Goal: Obtain resource: Obtain resource

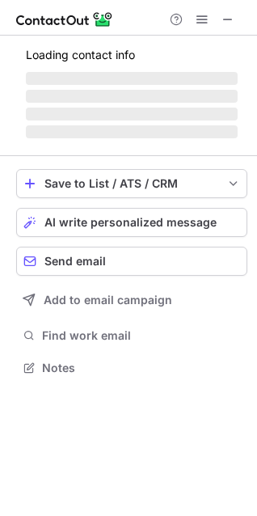
scroll to position [352, 257]
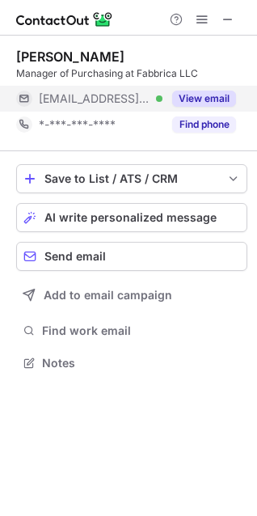
click at [221, 99] on button "View email" at bounding box center [204, 99] width 64 height 16
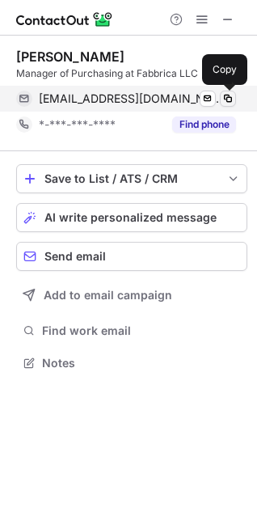
click at [230, 98] on span at bounding box center [228, 98] width 13 height 13
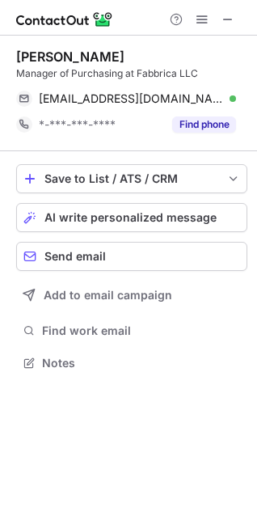
drag, startPoint x: 11, startPoint y: 53, endPoint x: 126, endPoint y: 53, distance: 115.7
click at [126, 53] on div "Noah Borders Sr Manager of Purchasing at Fabbrica LLC noahborders@fabbrica.co.r…" at bounding box center [128, 212] width 257 height 352
copy div "Noah Borders Sr"
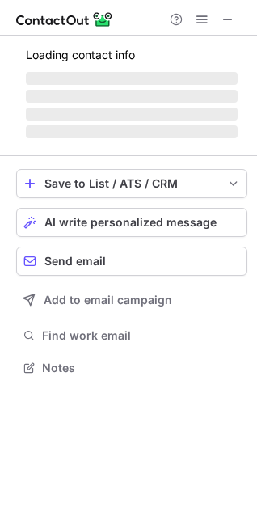
scroll to position [366, 257]
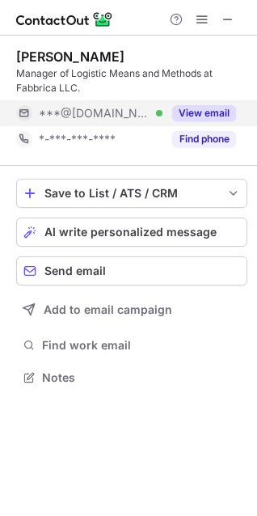
click at [180, 108] on button "View email" at bounding box center [204, 113] width 64 height 16
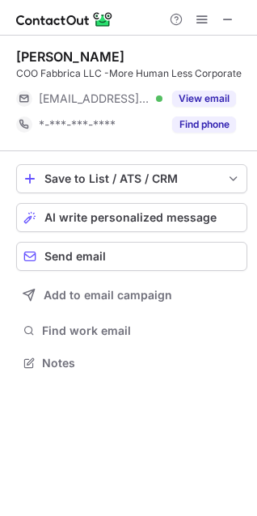
scroll to position [352, 257]
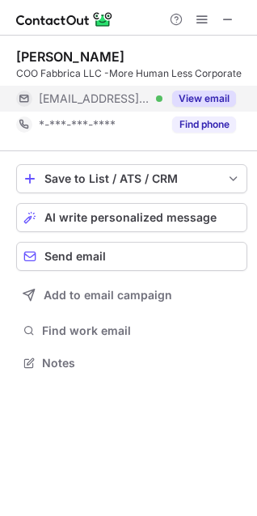
click at [217, 91] on button "View email" at bounding box center [204, 99] width 64 height 16
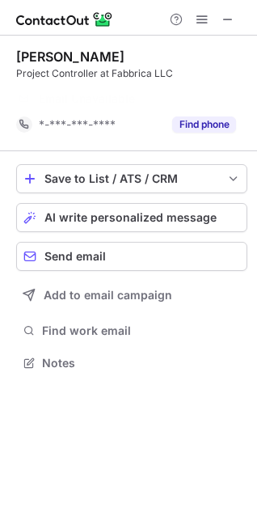
scroll to position [326, 257]
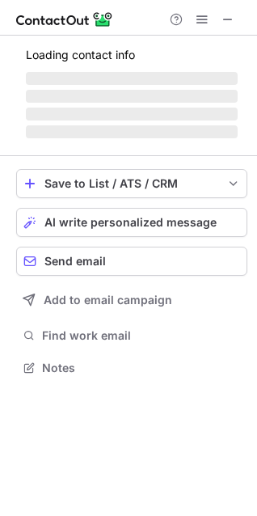
scroll to position [392, 257]
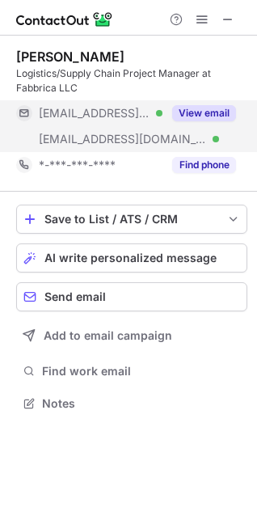
click at [214, 113] on button "View email" at bounding box center [204, 113] width 64 height 16
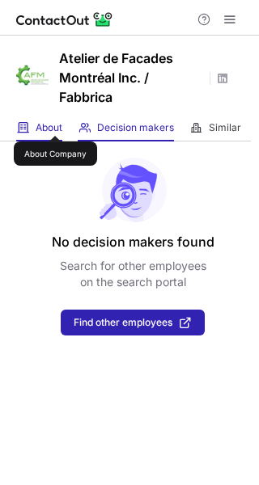
click at [55, 121] on span "About" at bounding box center [49, 127] width 27 height 13
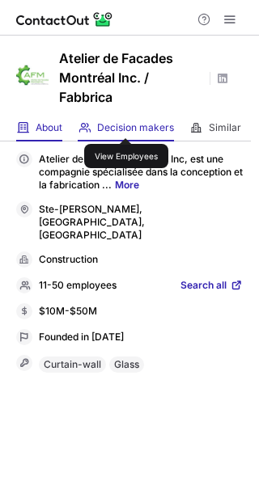
click at [126, 124] on span "Decision makers" at bounding box center [135, 127] width 77 height 13
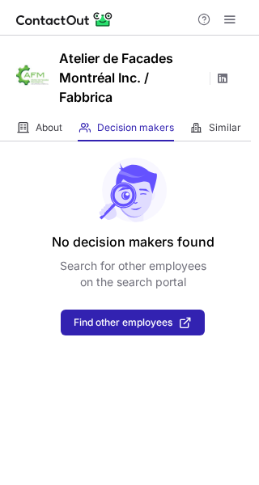
click at [226, 74] on span at bounding box center [222, 78] width 13 height 13
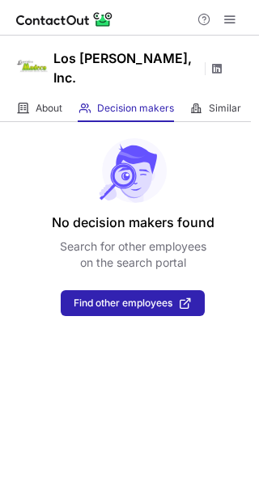
click at [220, 67] on span at bounding box center [216, 68] width 13 height 13
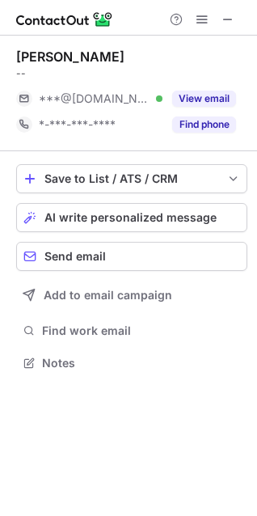
scroll to position [352, 257]
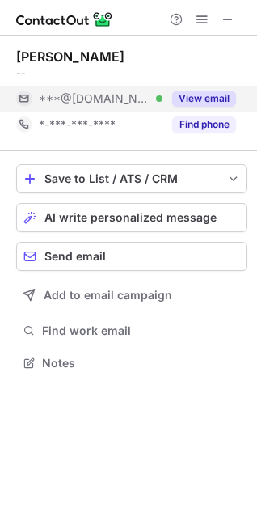
click at [215, 94] on button "View email" at bounding box center [204, 99] width 64 height 16
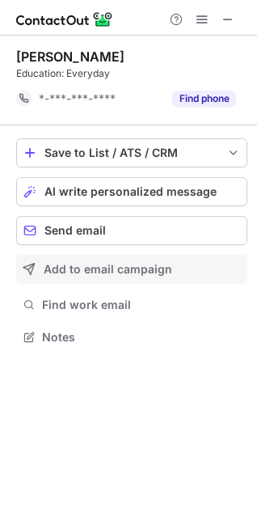
scroll to position [326, 257]
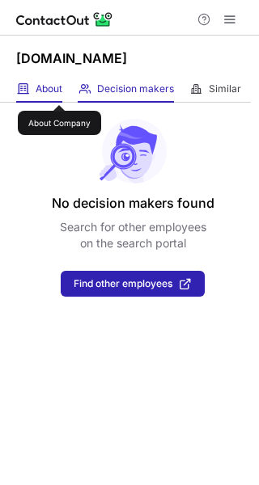
click at [59, 91] on span "About" at bounding box center [49, 89] width 27 height 13
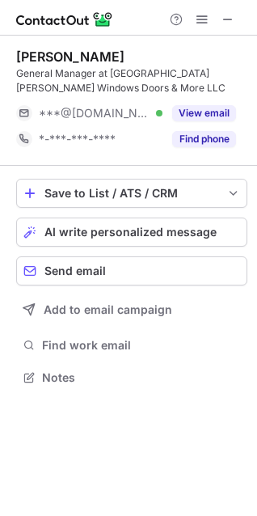
scroll to position [366, 257]
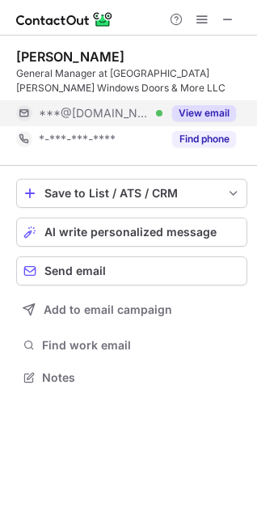
click at [212, 116] on button "View email" at bounding box center [204, 113] width 64 height 16
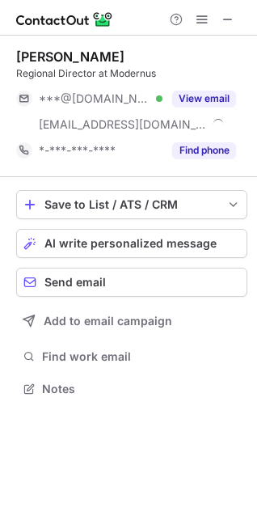
scroll to position [378, 257]
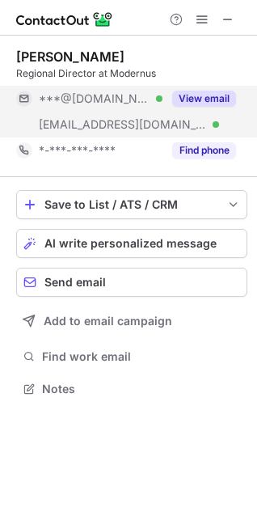
click at [223, 91] on button "View email" at bounding box center [204, 99] width 64 height 16
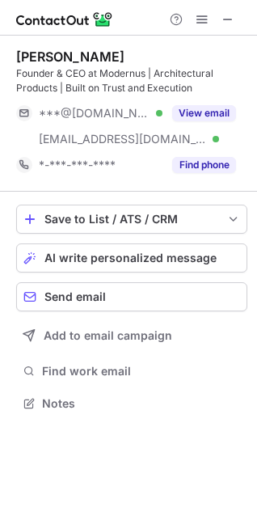
scroll to position [392, 257]
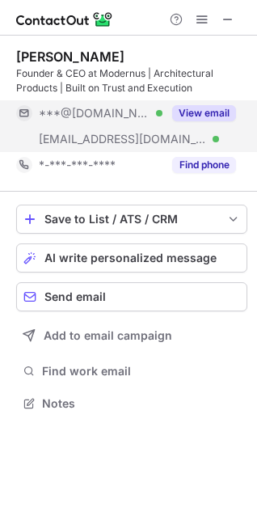
click at [222, 118] on button "View email" at bounding box center [204, 113] width 64 height 16
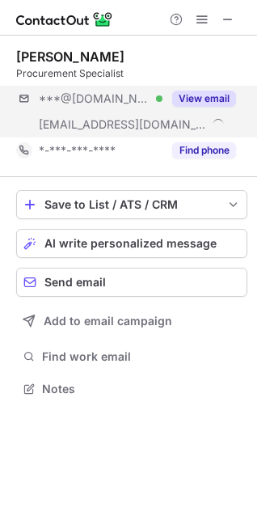
scroll to position [378, 257]
click at [219, 102] on button "View email" at bounding box center [204, 99] width 64 height 16
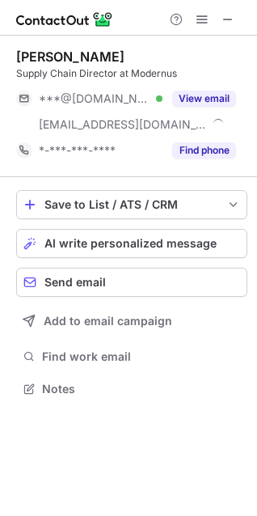
scroll to position [378, 257]
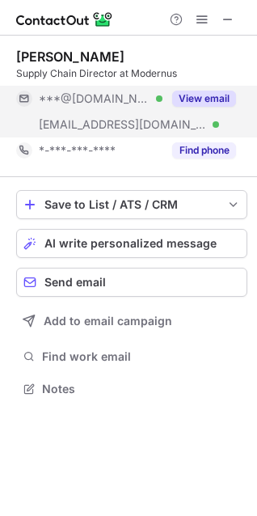
click at [207, 98] on button "View email" at bounding box center [204, 99] width 64 height 16
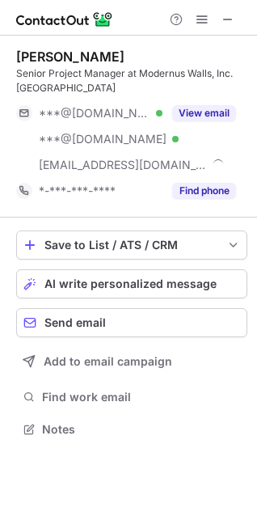
scroll to position [418, 257]
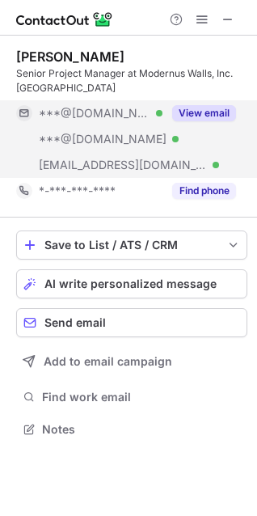
click at [201, 120] on button "View email" at bounding box center [204, 113] width 64 height 16
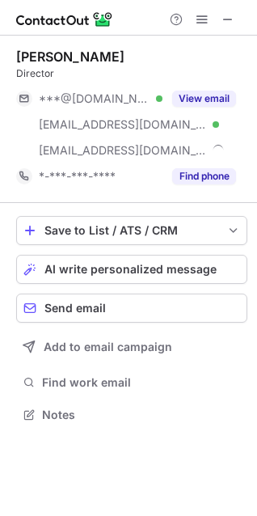
scroll to position [404, 257]
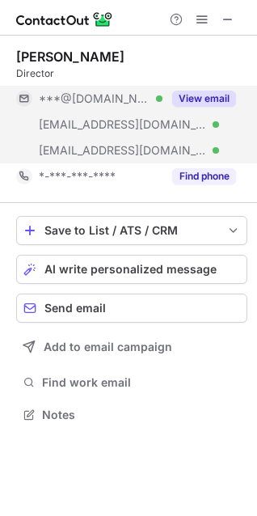
click at [218, 95] on button "View email" at bounding box center [204, 99] width 64 height 16
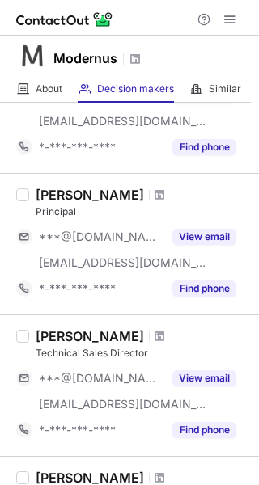
scroll to position [495, 0]
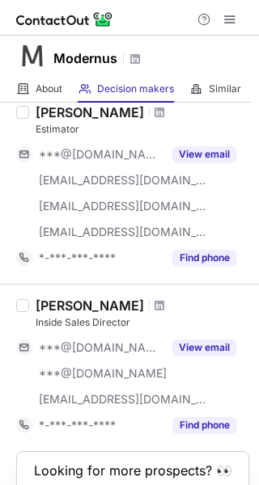
scroll to position [1330, 0]
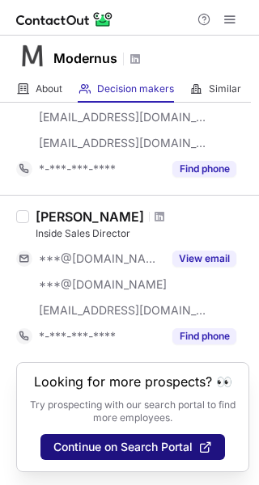
click at [140, 444] on span "Continue on Search Portal" at bounding box center [122, 447] width 139 height 13
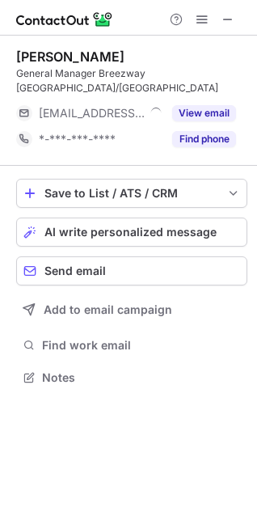
scroll to position [352, 257]
click at [205, 18] on span at bounding box center [202, 19] width 13 height 13
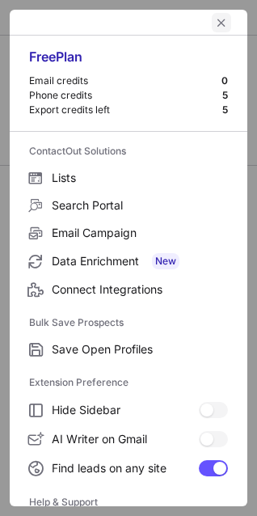
click at [215, 18] on span "left-button" at bounding box center [221, 22] width 13 height 13
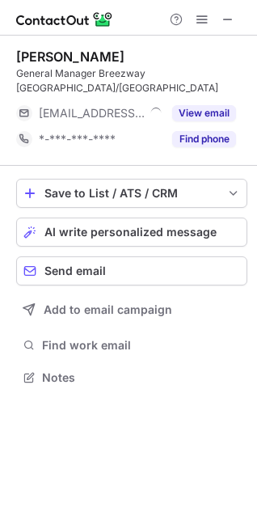
scroll to position [352, 257]
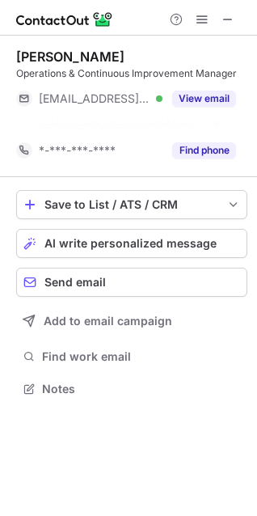
scroll to position [352, 257]
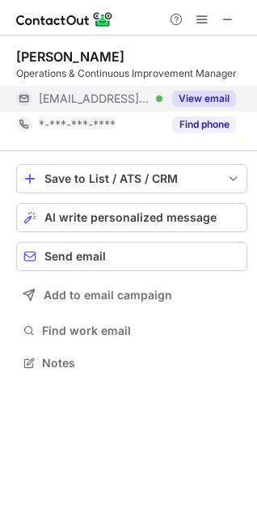
click at [197, 96] on button "View email" at bounding box center [204, 99] width 64 height 16
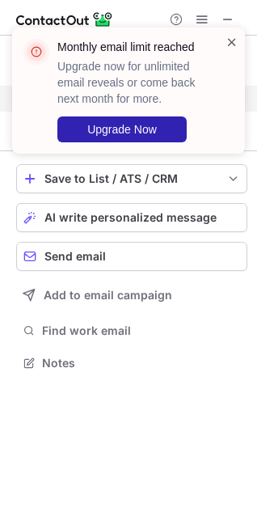
click at [231, 46] on span at bounding box center [232, 42] width 13 height 16
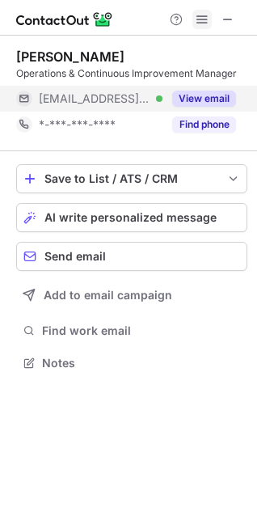
click at [202, 23] on span at bounding box center [202, 19] width 13 height 13
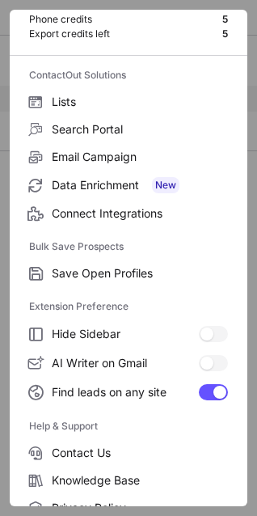
scroll to position [0, 0]
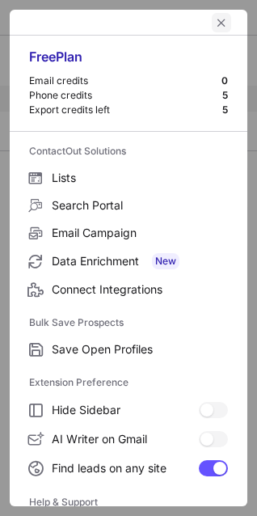
click at [215, 19] on span "left-button" at bounding box center [221, 22] width 13 height 13
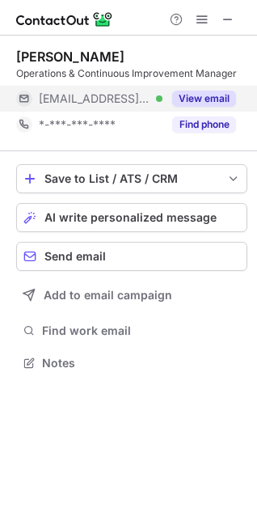
click at [57, 19] on img at bounding box center [64, 19] width 97 height 19
click at [98, 14] on img at bounding box center [64, 19] width 97 height 19
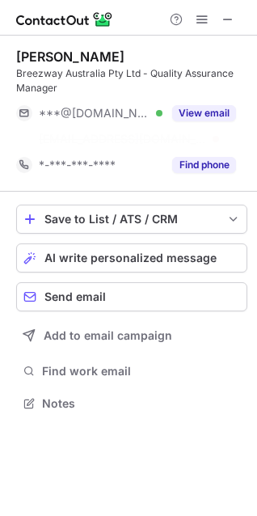
scroll to position [366, 257]
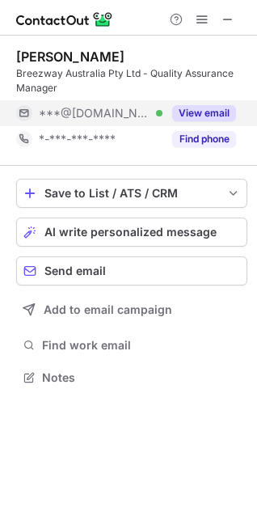
click at [214, 105] on button "View email" at bounding box center [204, 113] width 64 height 16
